Goal: Information Seeking & Learning: Check status

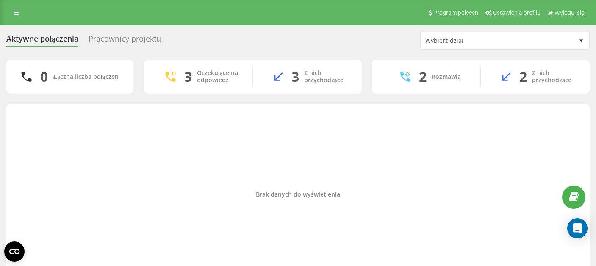
scroll to position [30, 0]
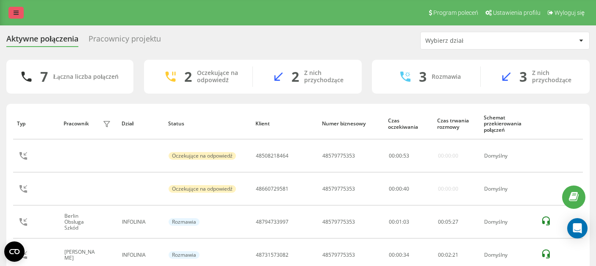
click at [19, 11] on icon at bounding box center [16, 13] width 5 height 6
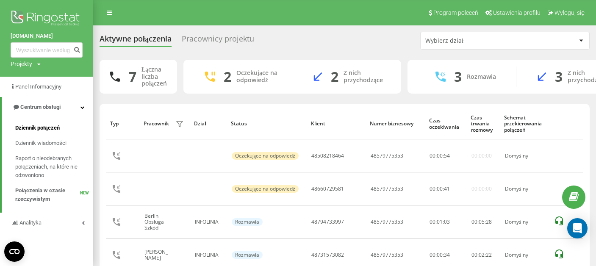
click at [30, 129] on span "Dziennik połączeń" at bounding box center [37, 128] width 44 height 8
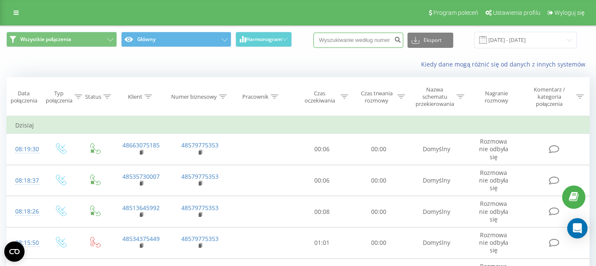
click at [355, 42] on input at bounding box center [358, 40] width 90 height 15
paste input "48736749165"
type input "48736749165"
click at [401, 38] on icon "submit" at bounding box center [397, 38] width 7 height 5
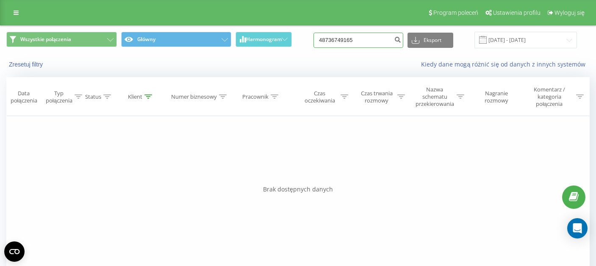
click at [335, 43] on input "48736749165" at bounding box center [358, 40] width 90 height 15
type input "736749165"
click at [401, 40] on icon "submit" at bounding box center [397, 38] width 7 height 5
click at [366, 30] on div "Wszystkie połączenia Główny Harmonogram 736749165 Eksport .csv .xls .xlsx [DATE…" at bounding box center [297, 40] width 595 height 28
click at [366, 44] on input "736749165" at bounding box center [358, 40] width 90 height 15
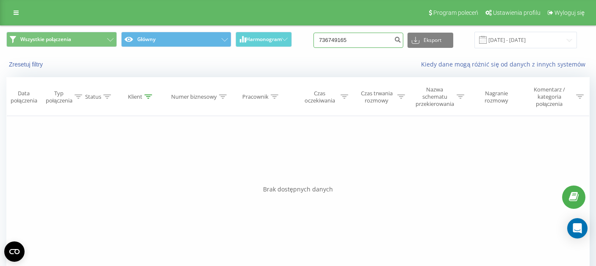
click at [366, 44] on input "736749165" at bounding box center [358, 40] width 90 height 15
paste input "48736749165"
type input "48736749165"
click at [401, 37] on icon "submit" at bounding box center [397, 38] width 7 height 5
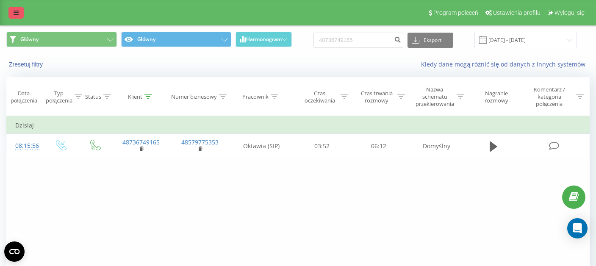
click at [17, 15] on icon at bounding box center [16, 13] width 5 height 6
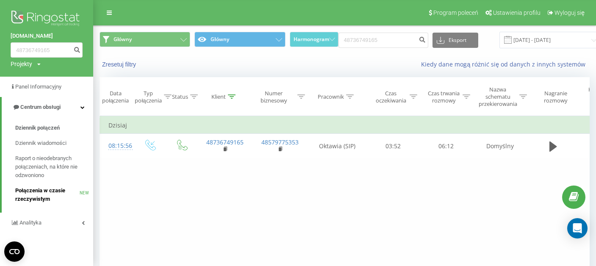
click at [42, 196] on span "Połączenia w czasie rzeczywistym" at bounding box center [47, 194] width 64 height 17
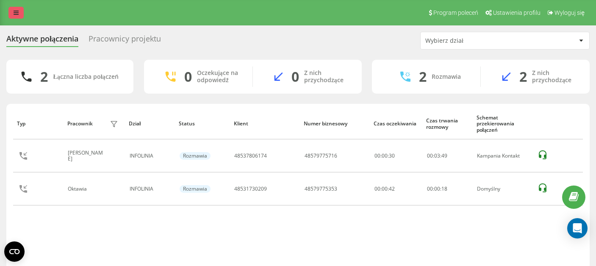
click at [18, 14] on icon at bounding box center [16, 13] width 5 height 6
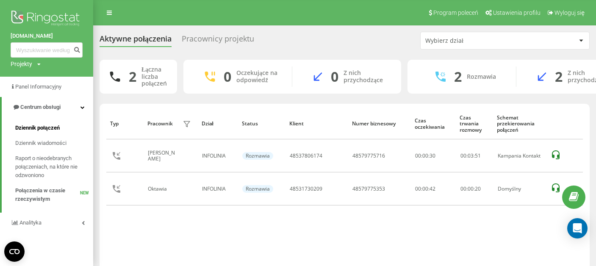
click at [40, 126] on span "Dziennik połączeń" at bounding box center [37, 128] width 44 height 8
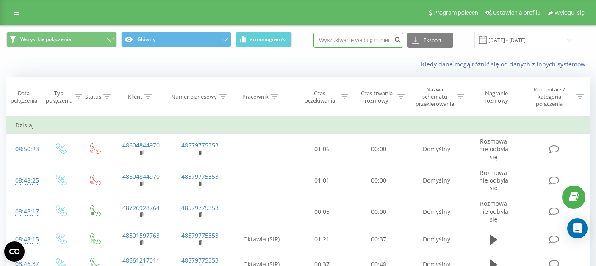
click at [369, 41] on input at bounding box center [358, 40] width 90 height 15
paste input "48531730209"
type input "48531730209"
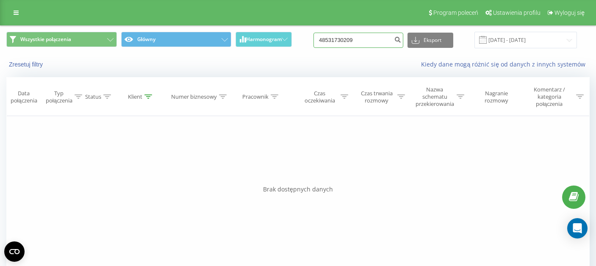
click at [339, 44] on input "48531730209" at bounding box center [358, 40] width 90 height 15
click at [335, 42] on input "48531730209" at bounding box center [358, 40] width 90 height 15
click at [338, 42] on input "531730209" at bounding box center [358, 40] width 90 height 15
type input "531730209"
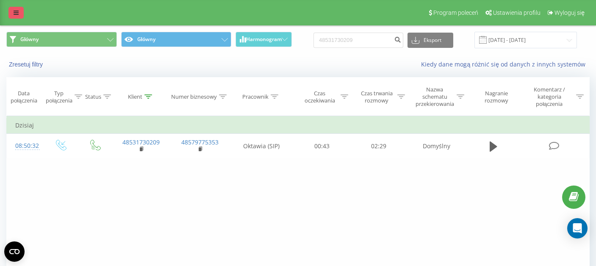
click at [18, 17] on link at bounding box center [15, 13] width 15 height 12
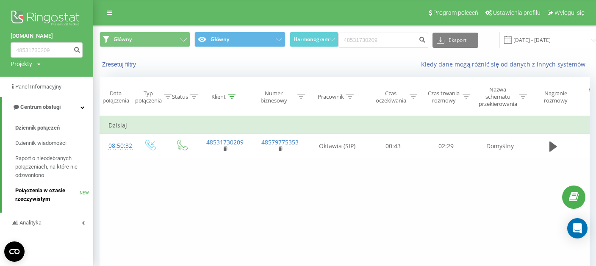
click at [37, 202] on span "Połączenia w czasie rzeczywistym" at bounding box center [47, 194] width 64 height 17
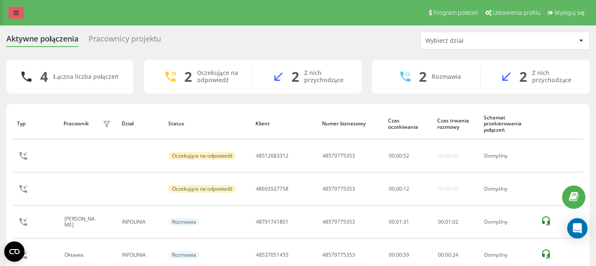
click at [21, 13] on link at bounding box center [15, 13] width 15 height 12
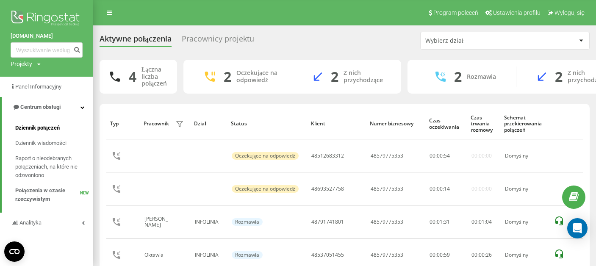
click at [50, 127] on span "Dziennik połączeń" at bounding box center [37, 128] width 44 height 8
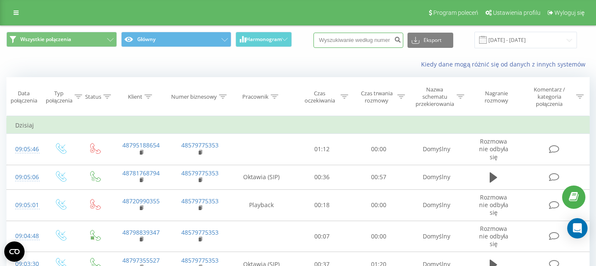
click at [353, 43] on input at bounding box center [358, 40] width 90 height 15
paste input "48537051455"
click at [353, 43] on input "48537051455" at bounding box center [358, 40] width 90 height 15
click at [334, 42] on input "48537051455" at bounding box center [358, 40] width 90 height 15
type input "537051455"
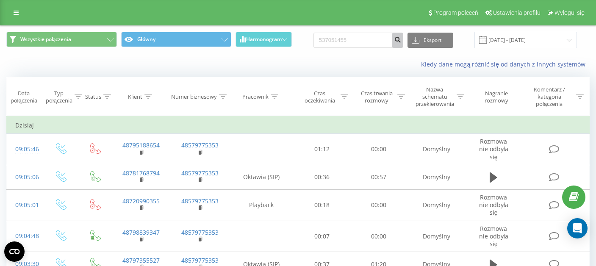
click at [403, 44] on button "submit" at bounding box center [397, 40] width 11 height 15
